Goal: Find contact information: Find contact information

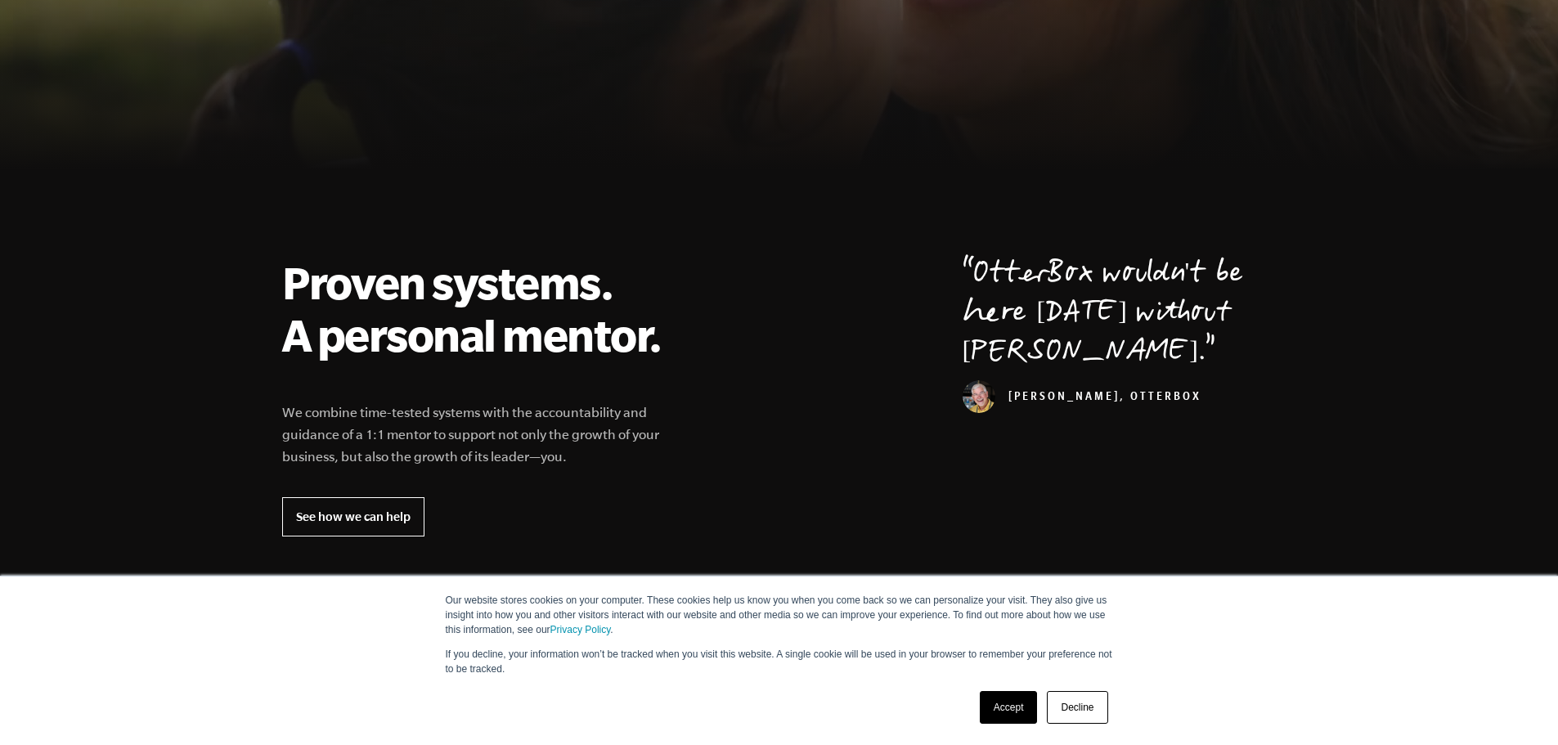
scroll to position [573, 0]
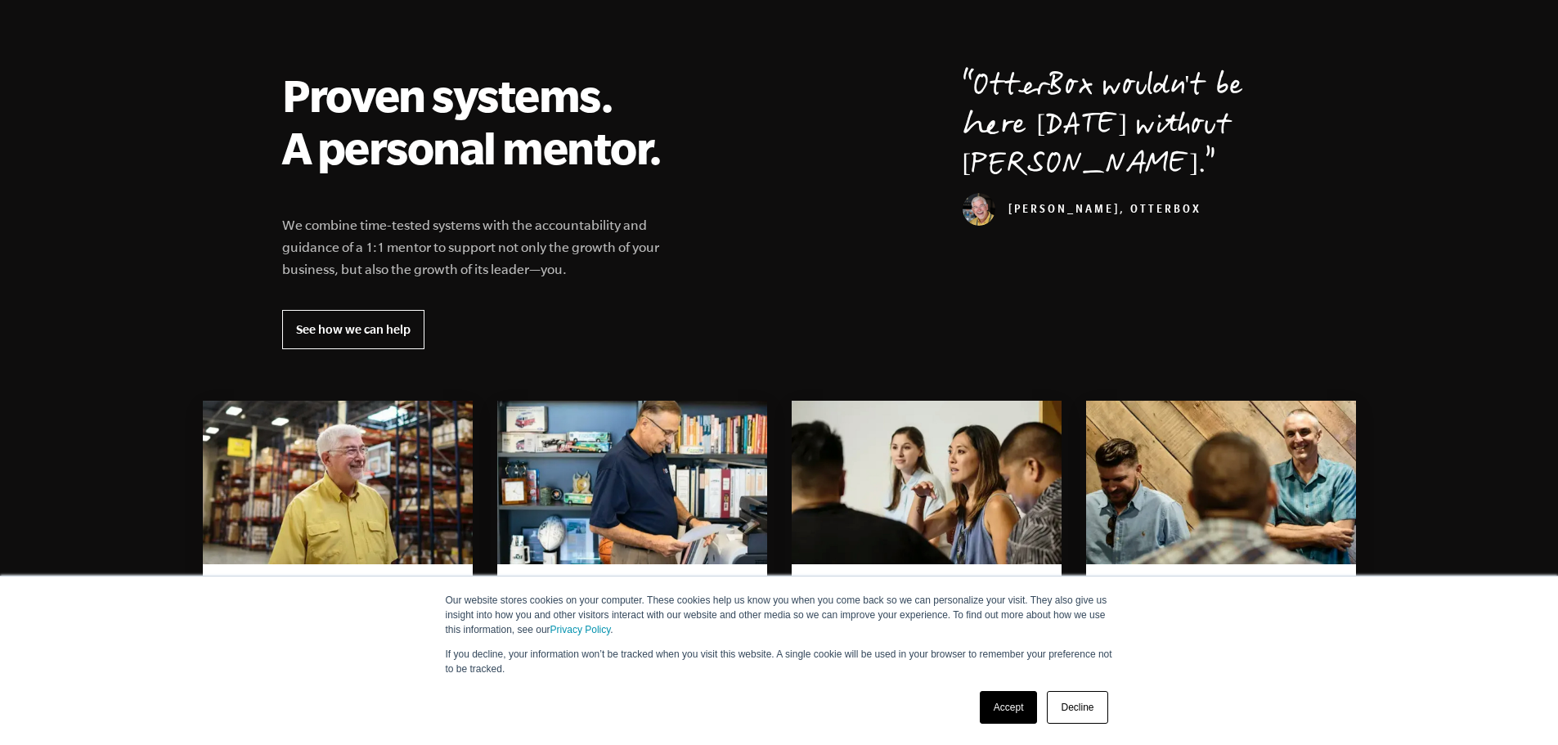
drag, startPoint x: 1014, startPoint y: 716, endPoint x: 1010, endPoint y: 697, distance: 19.3
click at [1014, 716] on link "Accept" at bounding box center [1009, 707] width 58 height 33
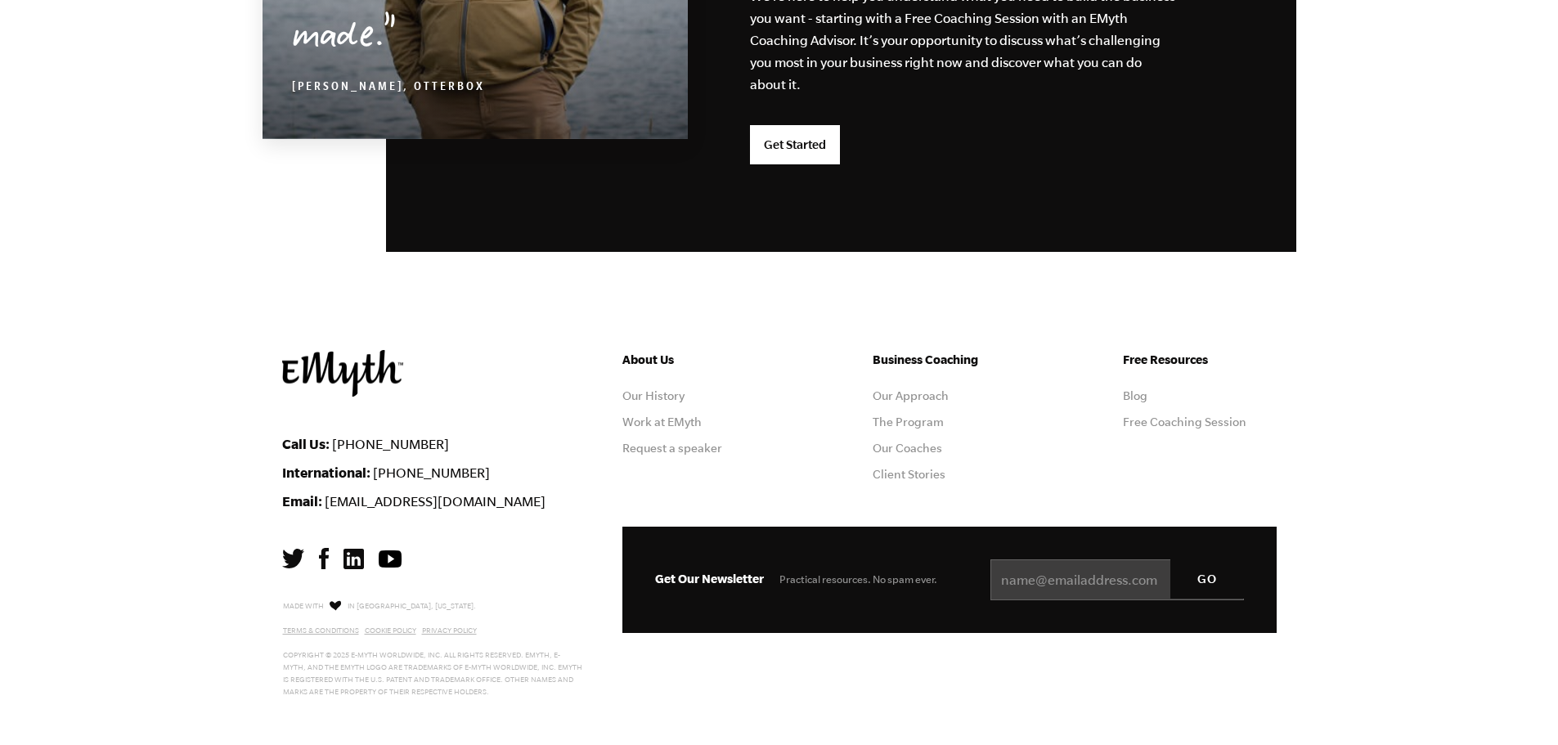
scroll to position [4297, 0]
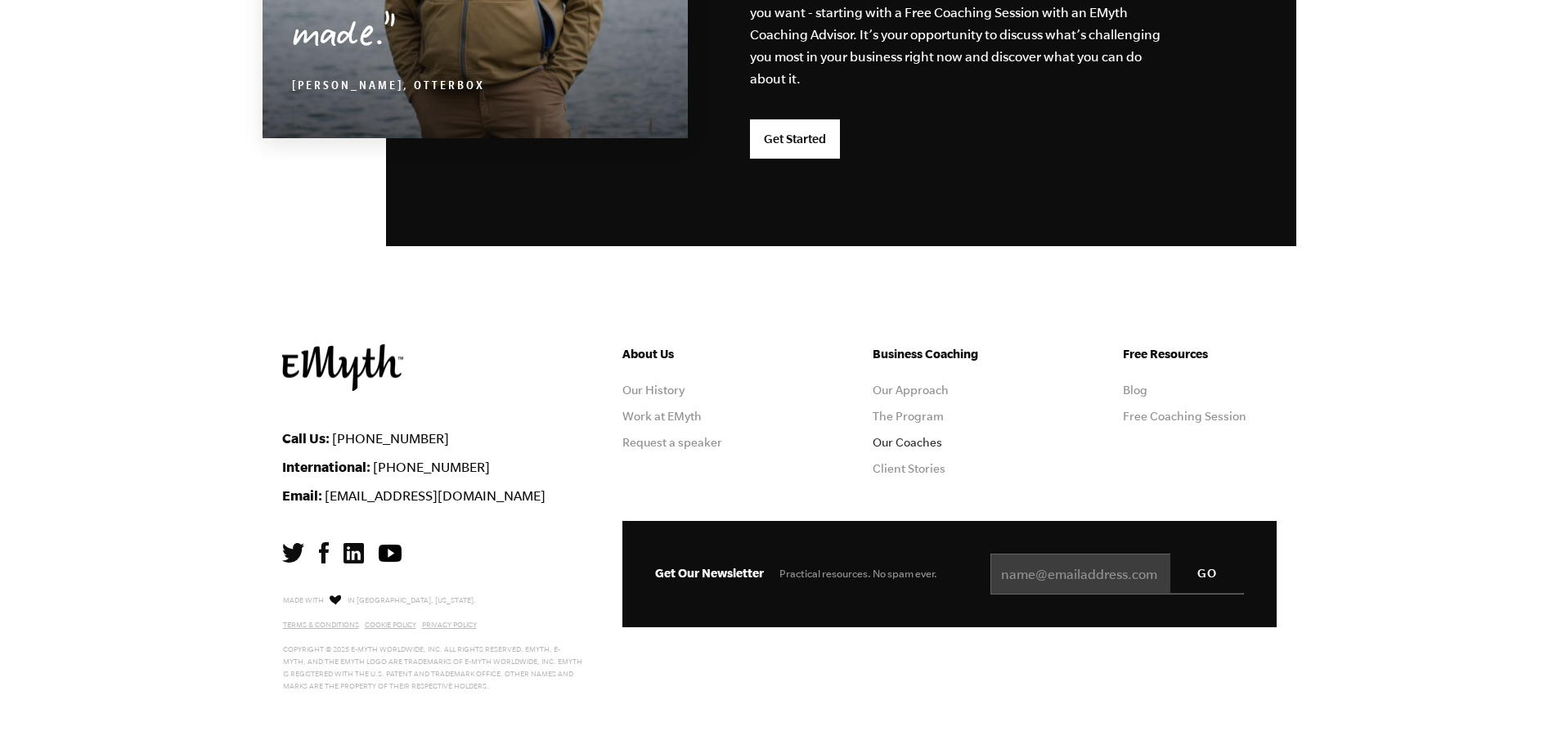
click at [908, 444] on link "Our Coaches" at bounding box center [908, 442] width 70 height 13
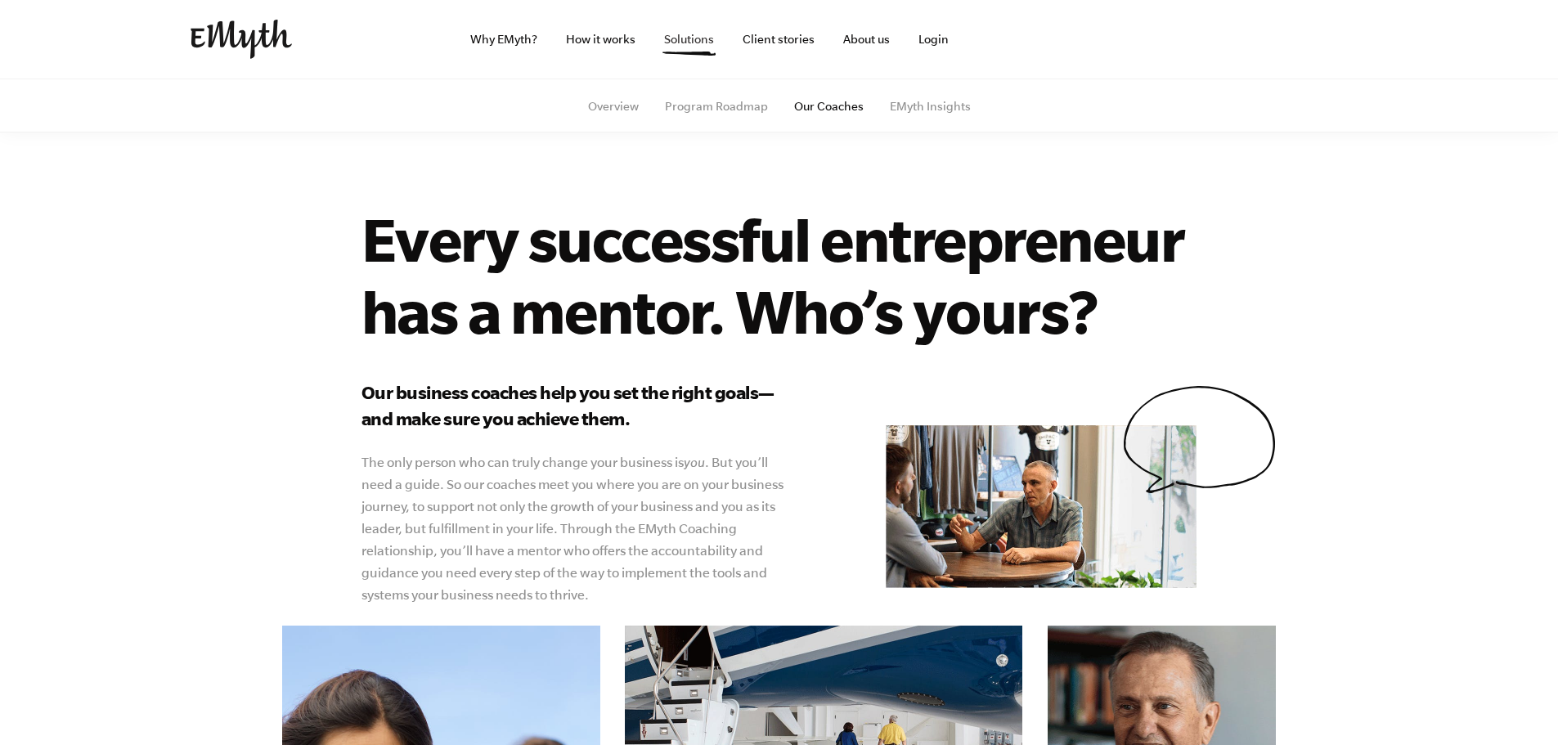
click at [706, 33] on link "Solutions" at bounding box center [689, 39] width 76 height 79
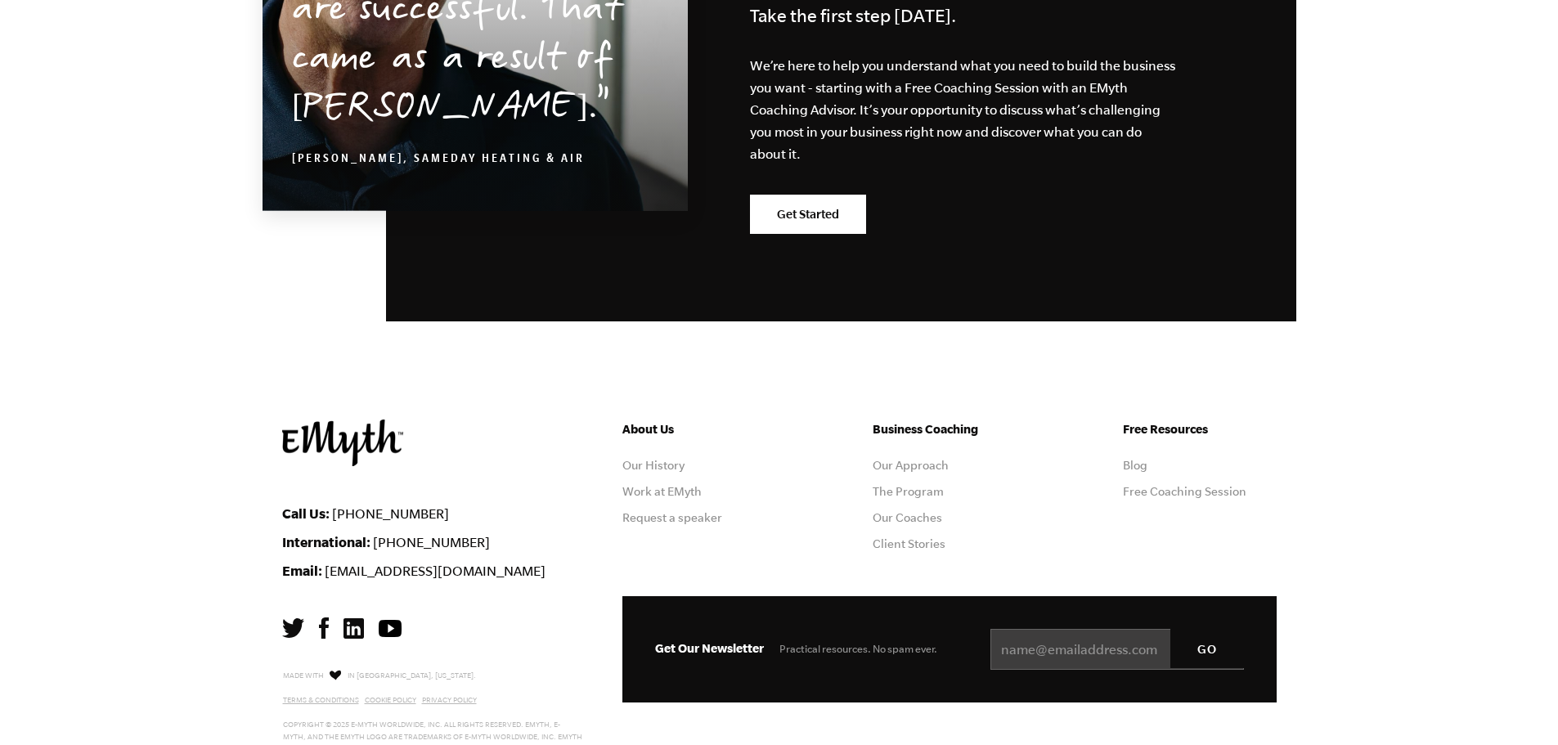
scroll to position [2938, 0]
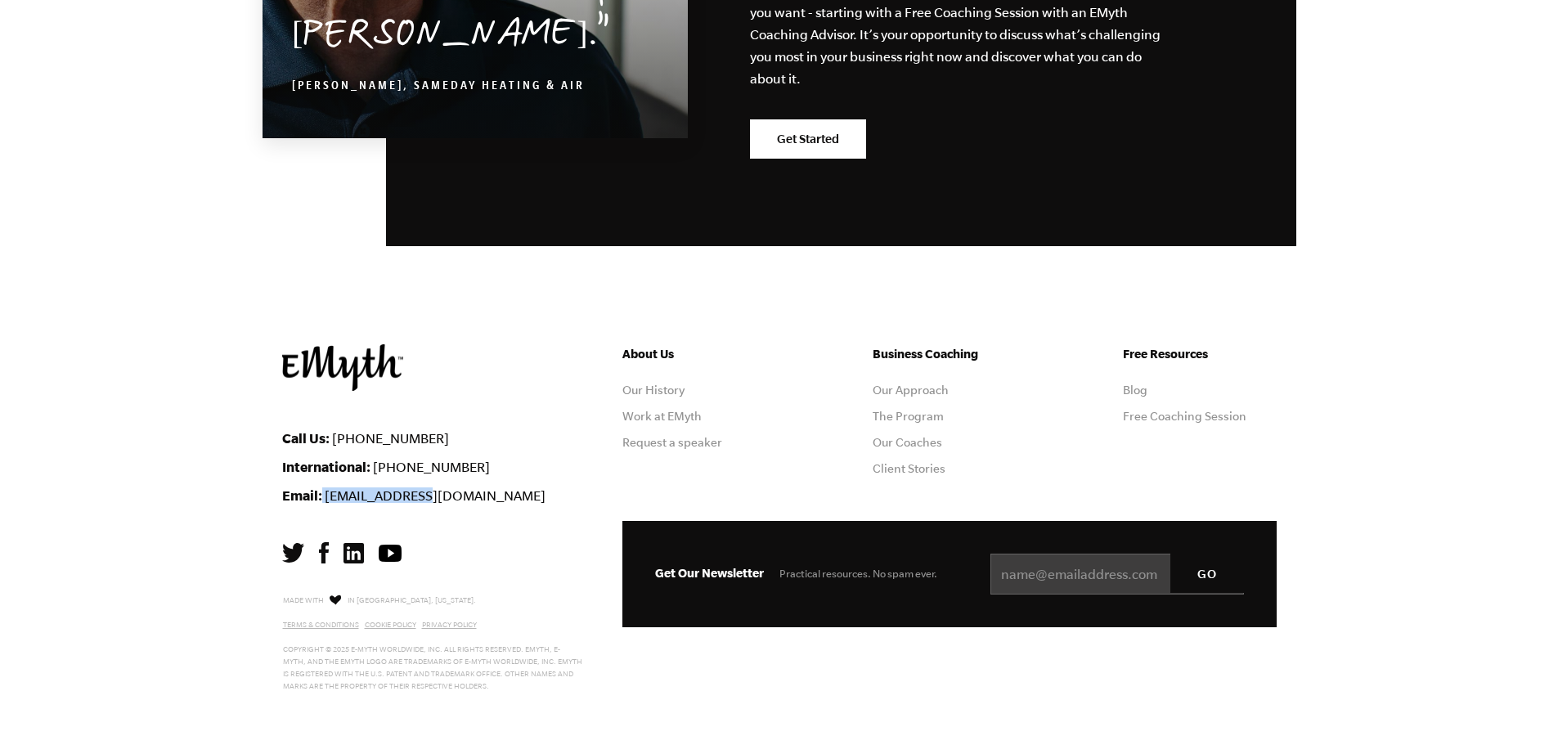
drag, startPoint x: 449, startPoint y: 497, endPoint x: 322, endPoint y: 494, distance: 126.8
click at [322, 494] on li "Email: info@emyth.com" at bounding box center [440, 496] width 316 height 16
copy li "[EMAIL_ADDRESS][DOMAIN_NAME]"
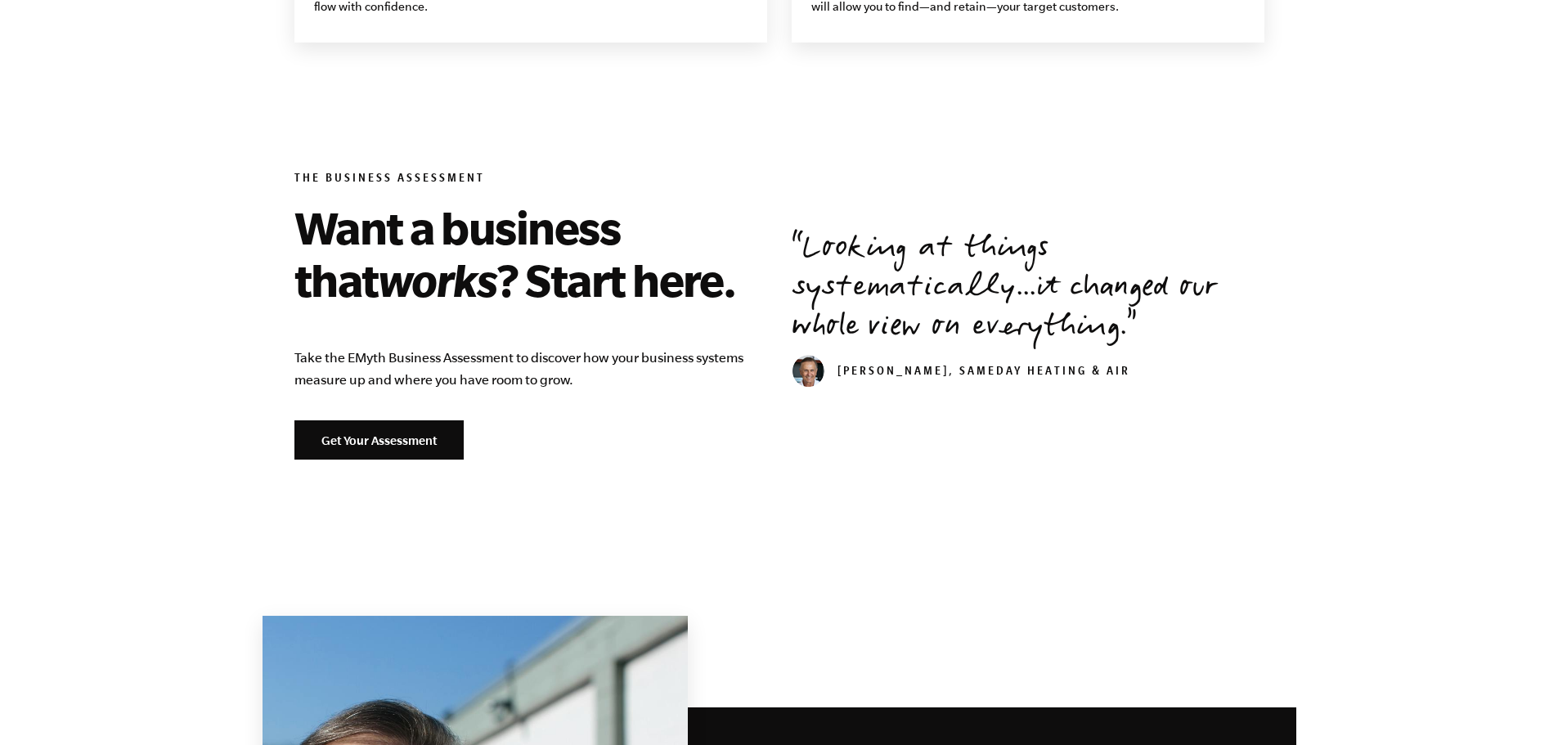
scroll to position [1793, 0]
